Goal: Task Accomplishment & Management: Manage account settings

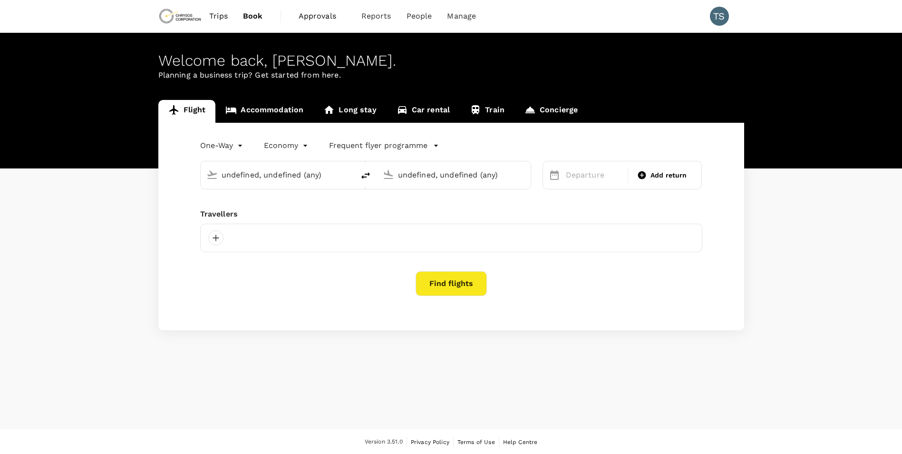
type input "Hannover-Langenhagen (HAJ)"
type input "[GEOGRAPHIC_DATA] ([GEOGRAPHIC_DATA])"
type input "Hannover-Langenhagen (HAJ)"
type input "[GEOGRAPHIC_DATA] ([GEOGRAPHIC_DATA])"
type input "Hannover-Langenhagen (HAJ)"
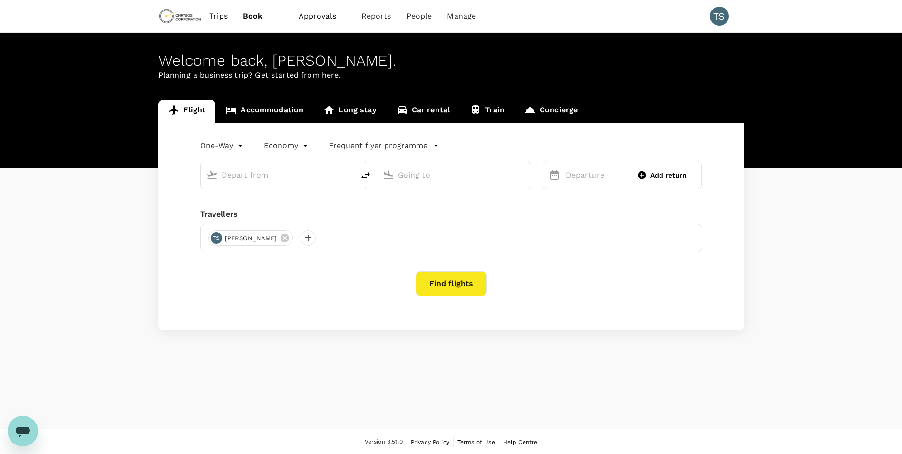
type input "[GEOGRAPHIC_DATA] ([GEOGRAPHIC_DATA])"
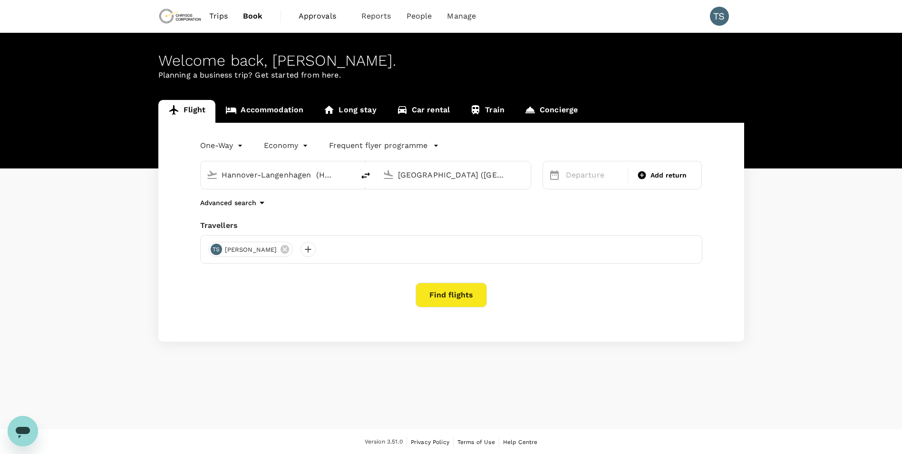
click at [325, 15] on span "Approvals" at bounding box center [323, 15] width 48 height 11
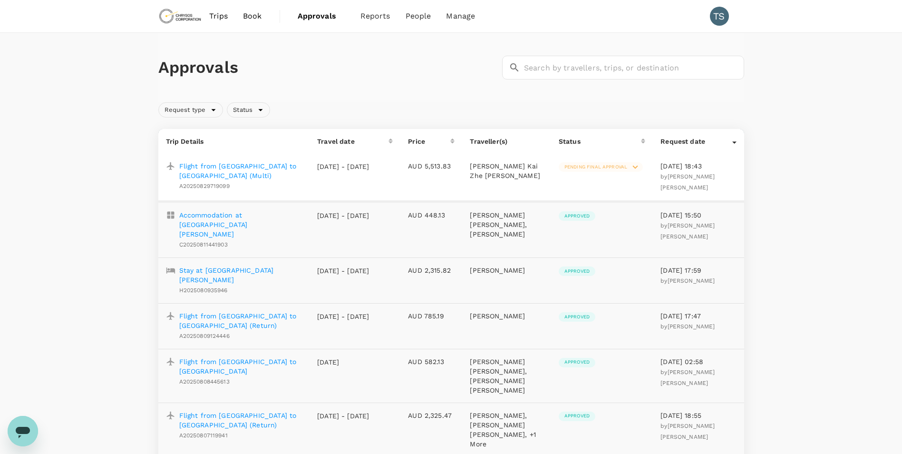
click at [571, 164] on span "Pending final approval" at bounding box center [596, 167] width 74 height 7
click at [223, 166] on div at bounding box center [454, 227] width 909 height 454
click at [223, 166] on p "Flight from [GEOGRAPHIC_DATA] to [GEOGRAPHIC_DATA] (Multi)" at bounding box center [240, 170] width 123 height 19
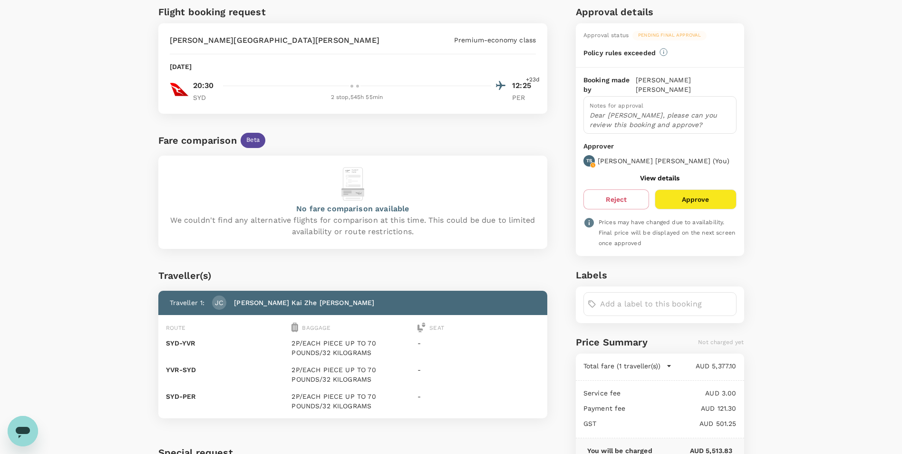
scroll to position [48, 0]
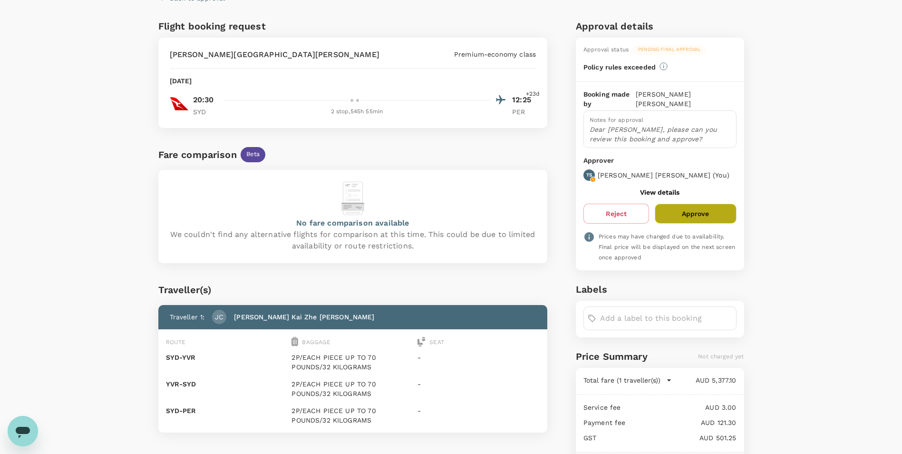
click at [689, 204] on button "Approve" at bounding box center [695, 214] width 81 height 20
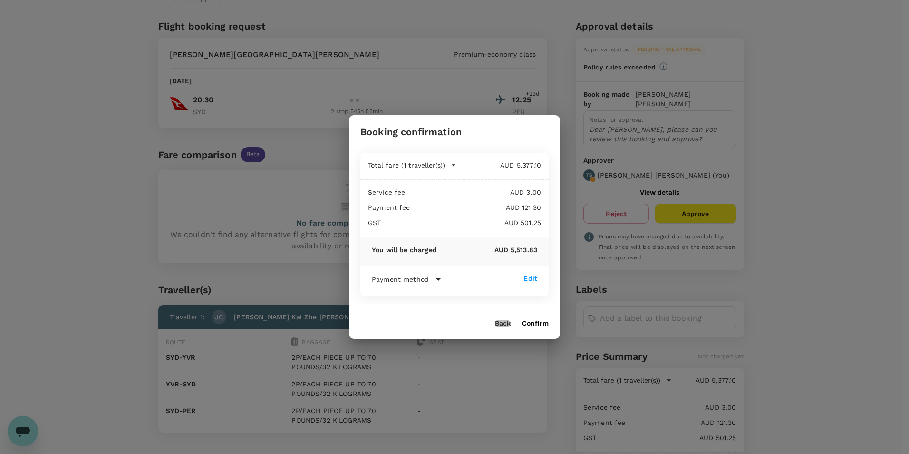
click at [495, 324] on button "Back" at bounding box center [503, 324] width 16 height 8
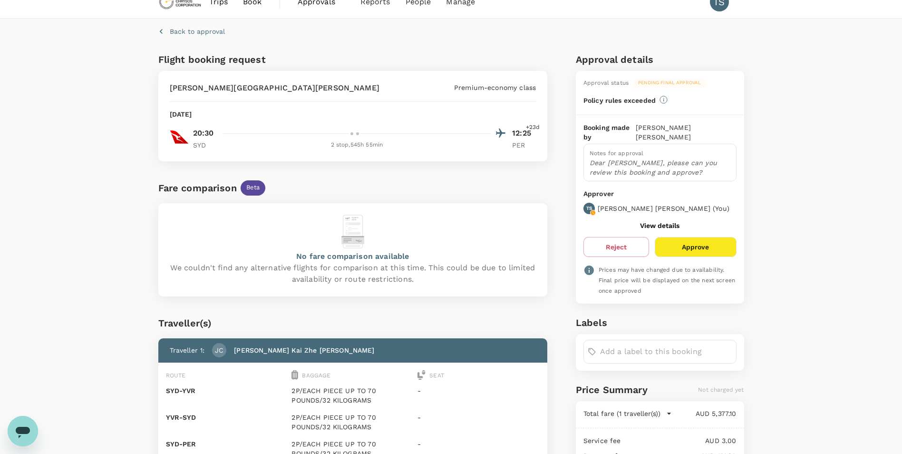
scroll to position [0, 0]
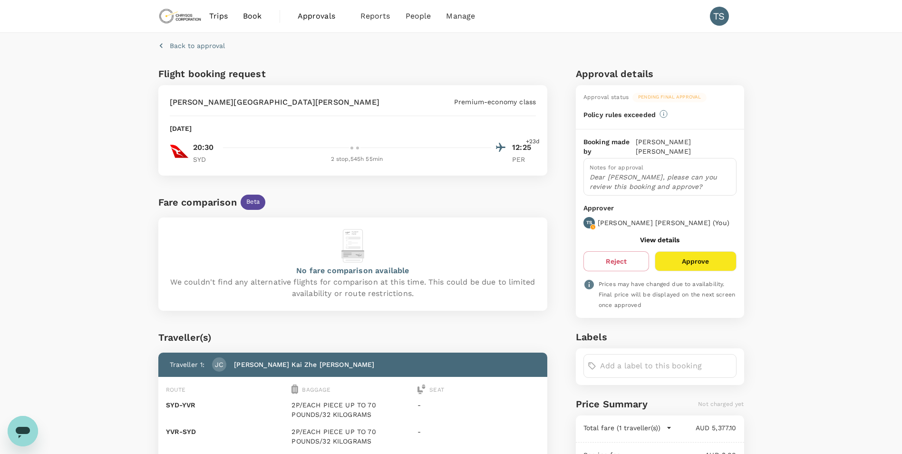
click at [694, 251] on button "Approve" at bounding box center [695, 261] width 81 height 20
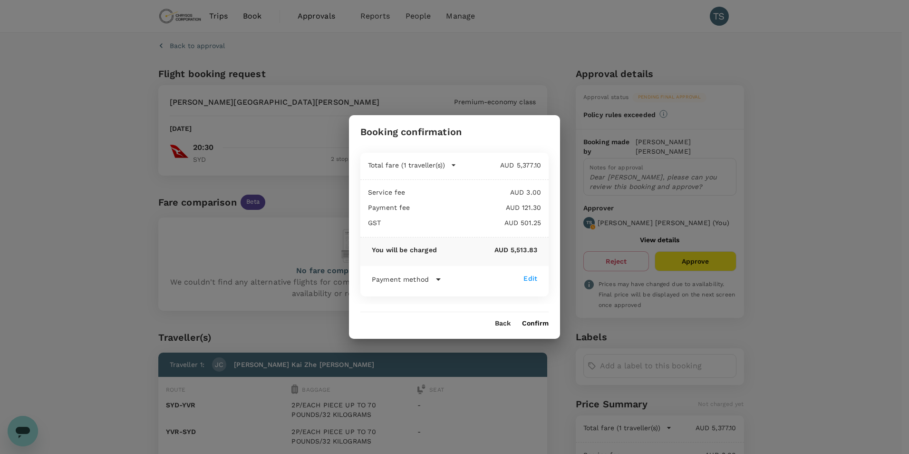
click at [497, 321] on button "Back" at bounding box center [503, 324] width 16 height 8
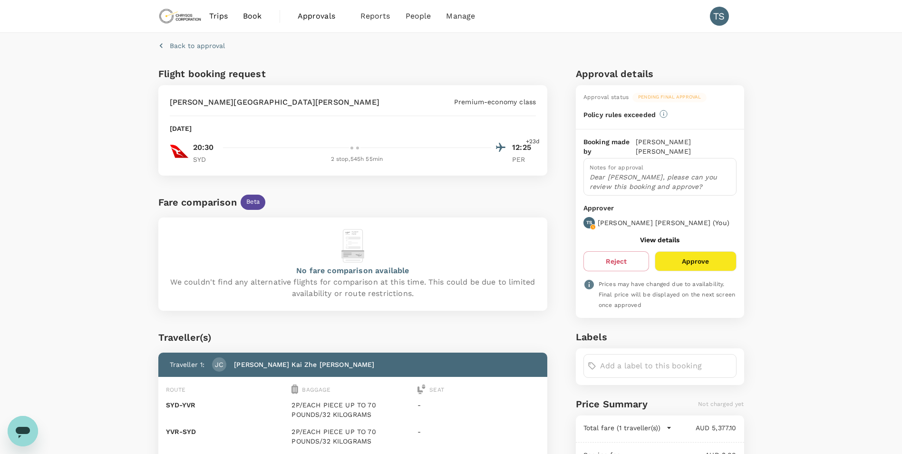
click at [520, 162] on p "PER" at bounding box center [524, 160] width 24 height 10
click at [381, 162] on div "2 stop , 545h 55min" at bounding box center [357, 160] width 269 height 10
click at [365, 159] on div "2 stop , 545h 55min" at bounding box center [357, 160] width 269 height 10
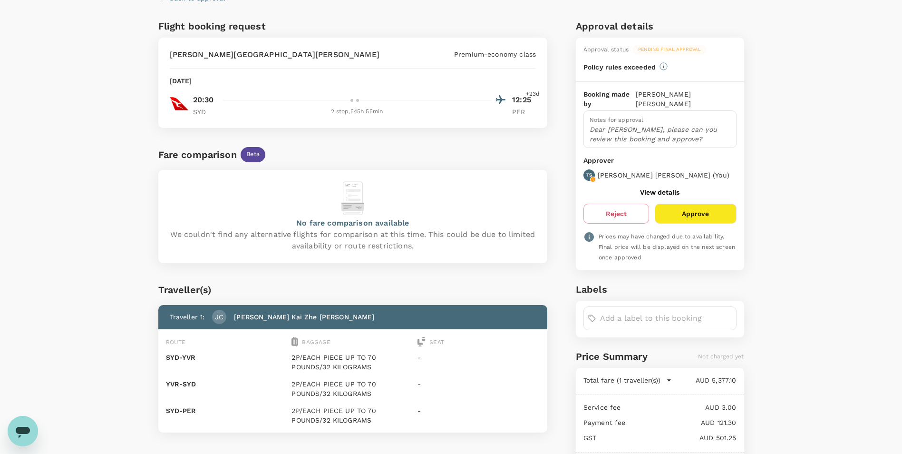
scroll to position [95, 0]
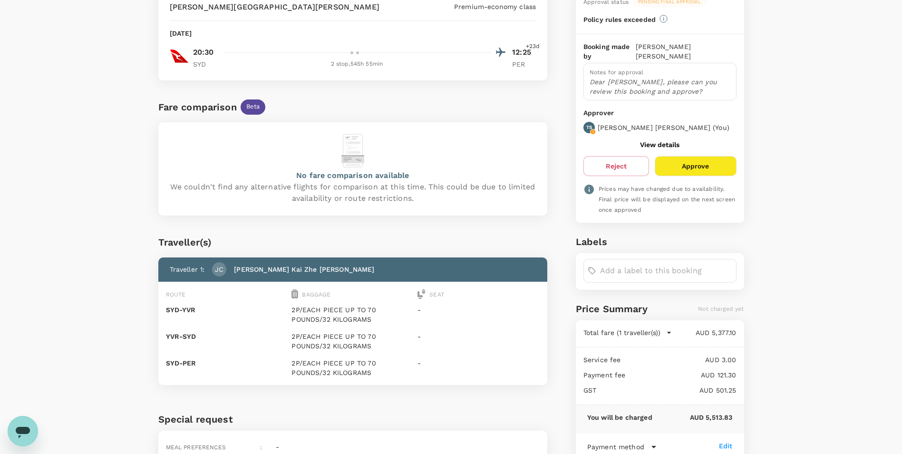
click at [708, 156] on button "Approve" at bounding box center [695, 166] width 81 height 20
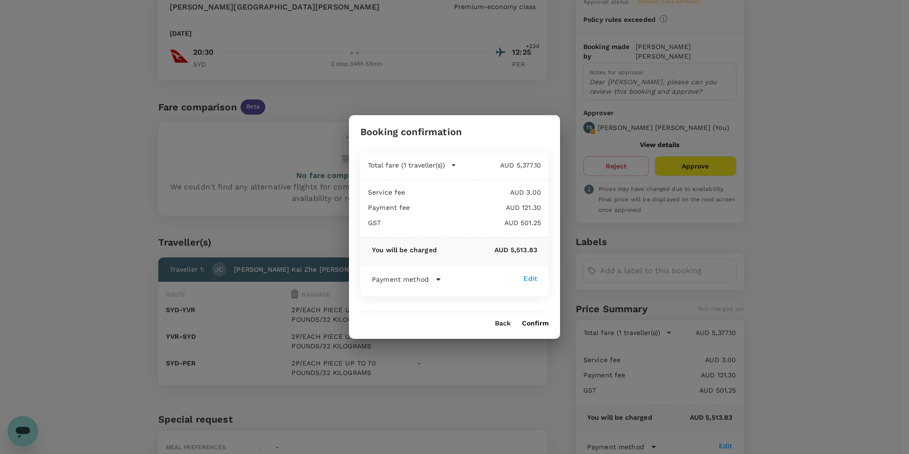
click at [533, 323] on button "Confirm" at bounding box center [535, 324] width 27 height 8
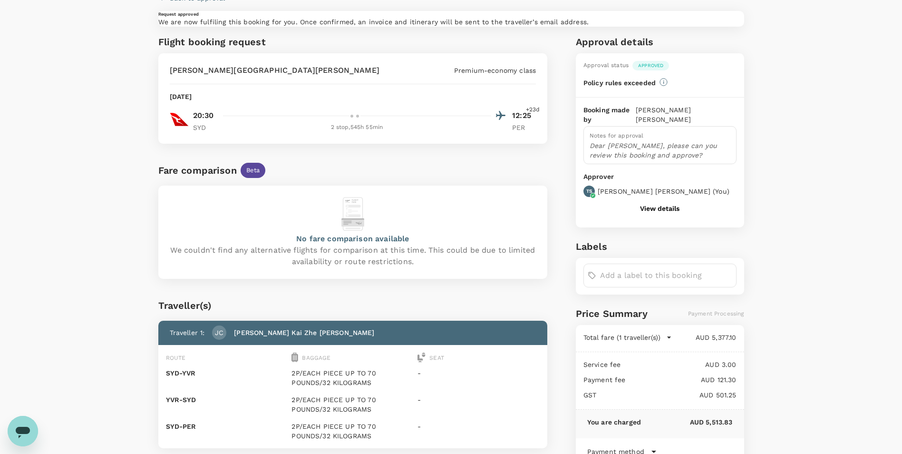
scroll to position [0, 0]
